Goal: Learn about a topic

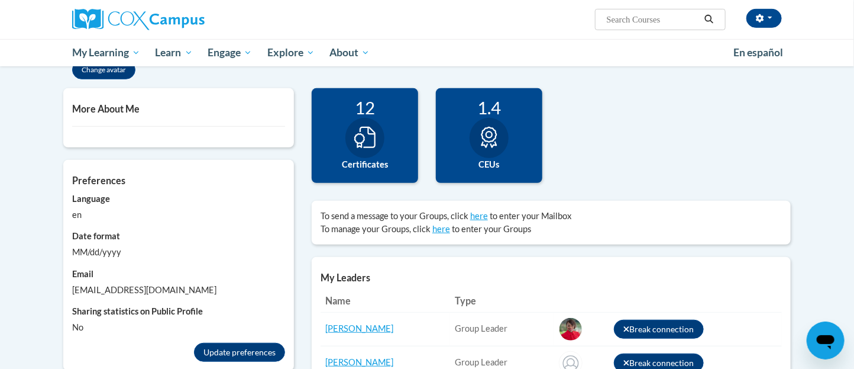
scroll to position [256, 0]
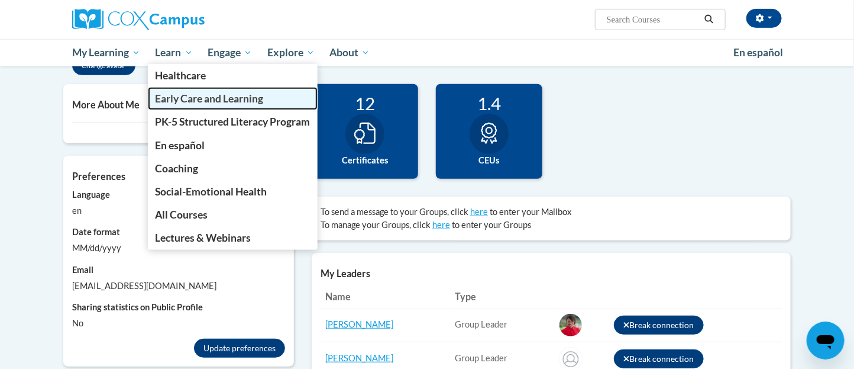
click at [205, 104] on span "Early Care and Learning" at bounding box center [210, 98] width 108 height 12
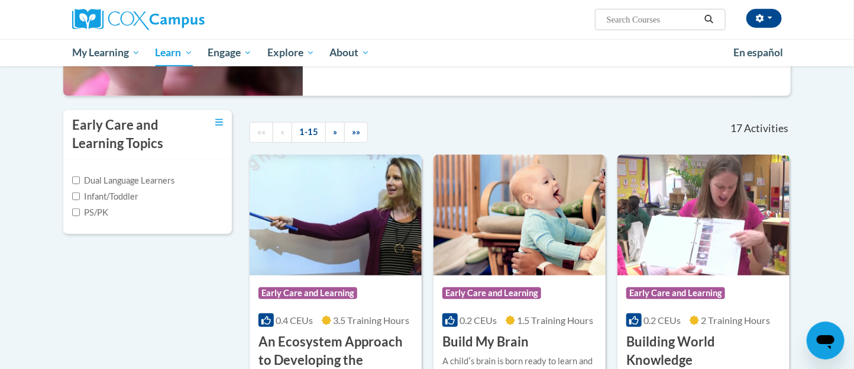
scroll to position [183, 0]
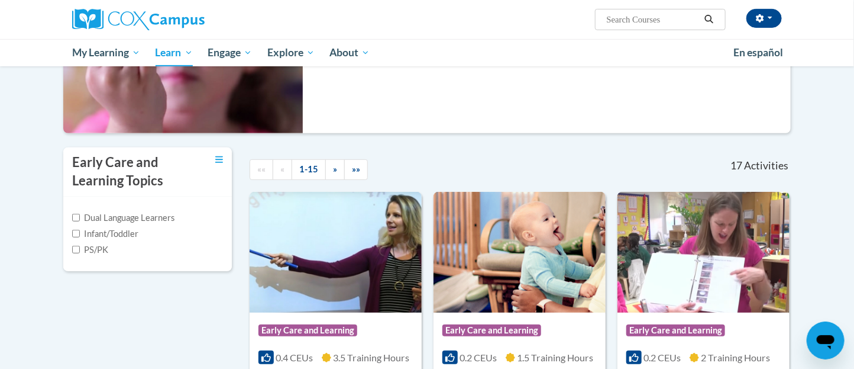
click at [122, 235] on label "Infant/Toddler" at bounding box center [105, 233] width 66 height 13
click at [80, 235] on input "Infant/Toddler" at bounding box center [76, 234] width 8 height 8
checkbox input "true"
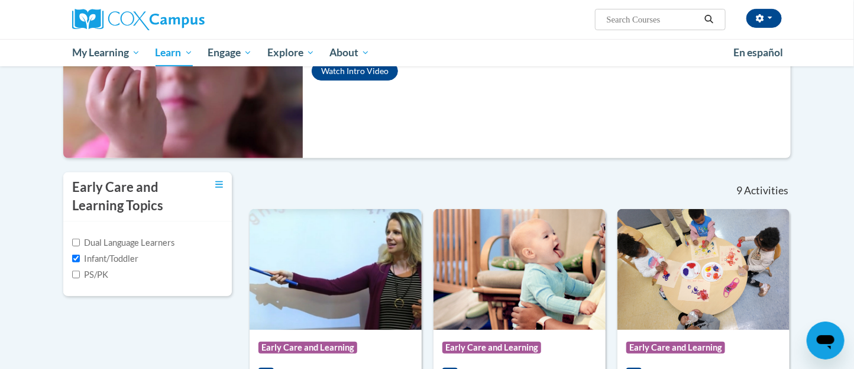
scroll to position [157, 0]
